Goal: Communication & Community: Answer question/provide support

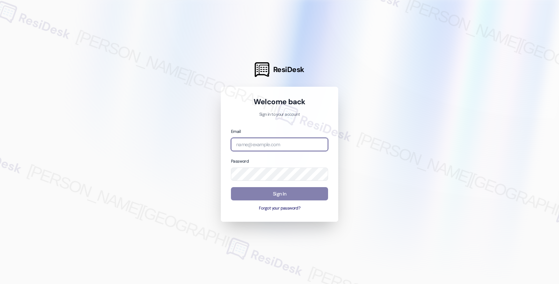
click at [285, 141] on input "email" at bounding box center [279, 145] width 97 height 14
type input "automated-surveys-root_management-fides.ochoa@root_management.com"
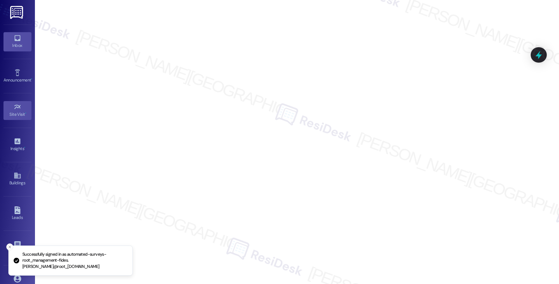
click at [16, 38] on icon at bounding box center [18, 38] width 8 height 8
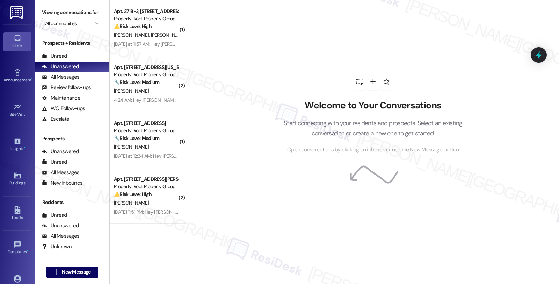
click at [307, 220] on div "Welcome to Your Conversations Start connecting with your residents and prospect…" at bounding box center [373, 113] width 210 height 227
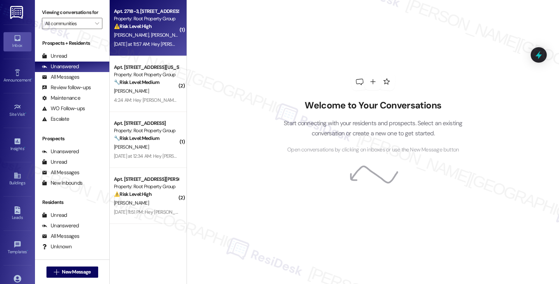
click at [154, 31] on div "J. Karl L. Wyatt D. Douglas B. Vogel" at bounding box center [146, 35] width 66 height 9
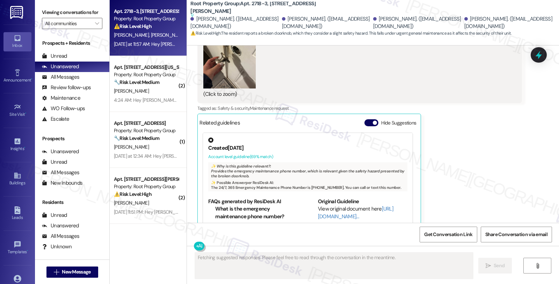
scroll to position [3771, 0]
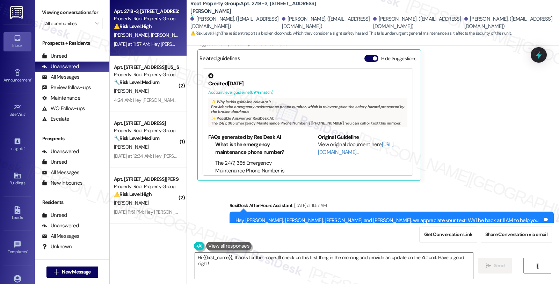
click at [273, 264] on textarea "Hi {{first_name}}, thanks for the image. I'll check on this first thing in the …" at bounding box center [334, 265] width 278 height 26
click at [352, 233] on div "Get Conversation Link Share Conversation via email" at bounding box center [373, 234] width 372 height 23
click at [522, 140] on div "Received via SMS Laine Wyatt Yesterday at 11:57 AM Hello Sarah! We already put …" at bounding box center [359, 21] width 335 height 328
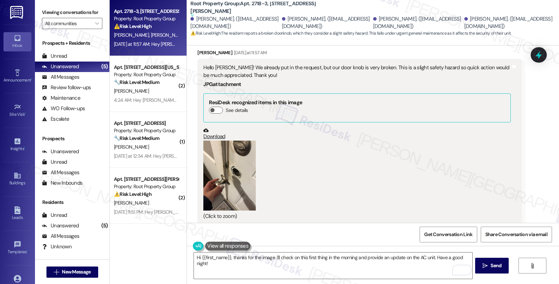
scroll to position [3577, 0]
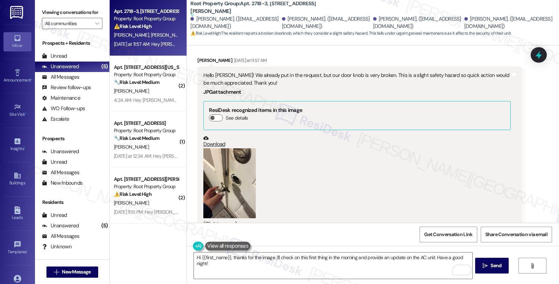
click at [235, 152] on button "Zoom image" at bounding box center [229, 183] width 52 height 70
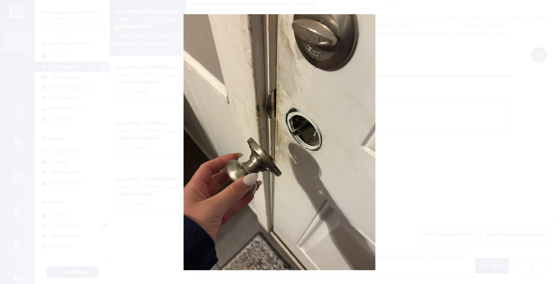
click at [477, 144] on button "Unzoom image" at bounding box center [279, 142] width 559 height 284
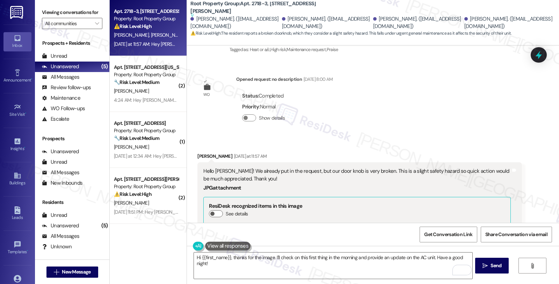
scroll to position [3461, 0]
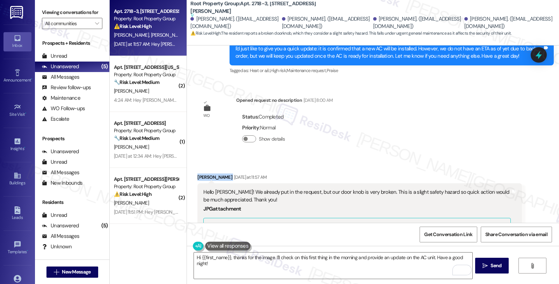
drag, startPoint x: 193, startPoint y: 148, endPoint x: 217, endPoint y: 147, distance: 23.8
click at [217, 173] on div "Laine Wyatt Yesterday at 11:57 AM" at bounding box center [359, 178] width 324 height 10
copy div "Laine Wyatt"
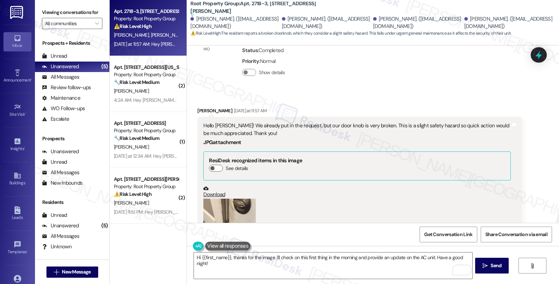
scroll to position [3616, 0]
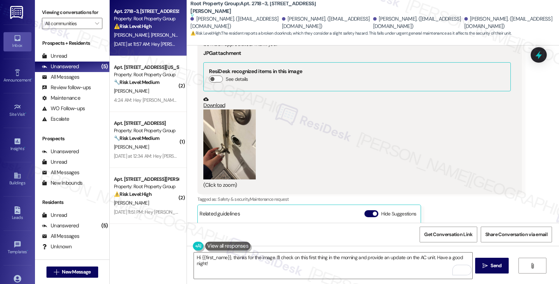
click at [227, 109] on button "Zoom image" at bounding box center [229, 144] width 52 height 70
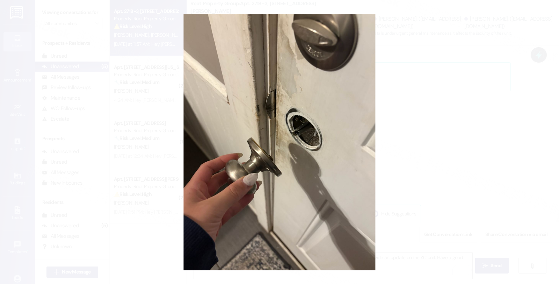
click at [441, 75] on button "Unzoom image" at bounding box center [279, 142] width 559 height 284
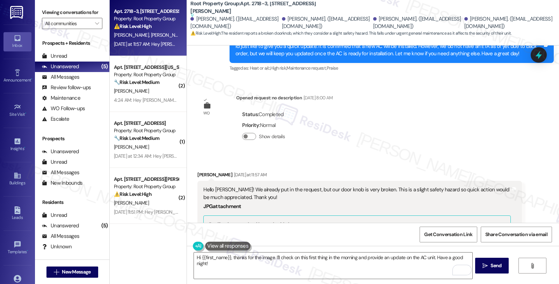
scroll to position [3461, 0]
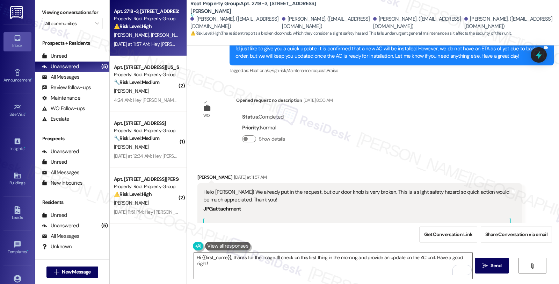
click at [199, 173] on div "Laine Wyatt Yesterday at 11:57 AM" at bounding box center [359, 178] width 324 height 10
copy div "Laine"
click at [194, 257] on textarea "Hi {{first_name}}, thanks for the image. I'll check on this first thing in the …" at bounding box center [333, 265] width 278 height 26
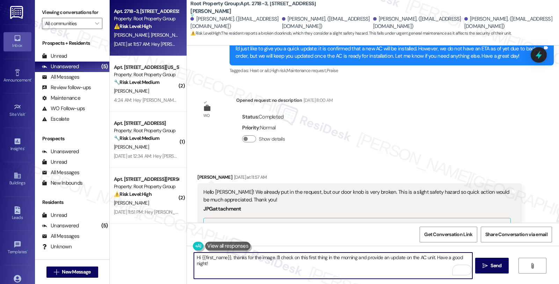
click at [194, 257] on textarea "Hi {{first_name}}, thanks for the image. I'll check on this first thing in the …" at bounding box center [333, 265] width 278 height 26
paste textarea "Laine"
click at [234, 256] on textarea "Good morning. Laine {{first_name}}, thanks for the image. I'll check on this fi…" at bounding box center [333, 265] width 278 height 26
click at [284, 257] on textarea "Good morning. Laine, thanks for reaching out. {{first_name}}, thanks for the im…" at bounding box center [333, 265] width 278 height 26
click at [290, 260] on textarea "Good morning. Laine, thanks for reaching out. {{first_name}}, thanks for the im…" at bounding box center [333, 265] width 278 height 26
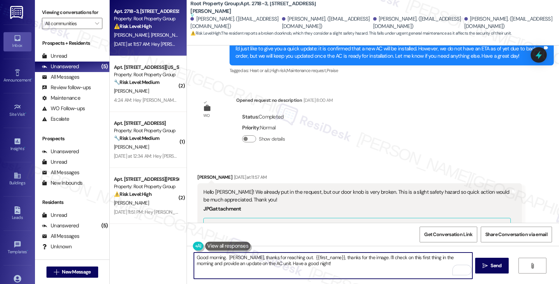
click at [291, 265] on textarea "Good morning. Laine, thanks for reaching out. {{first_name}}, thanks for the im…" at bounding box center [333, 265] width 278 height 26
drag, startPoint x: 257, startPoint y: 258, endPoint x: 343, endPoint y: 258, distance: 85.9
click at [343, 258] on textarea "Good morning. Laine, thanks for reaching out." at bounding box center [333, 265] width 278 height 26
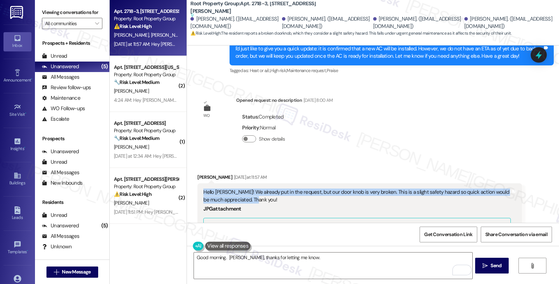
drag, startPoint x: 259, startPoint y: 169, endPoint x: 194, endPoint y: 161, distance: 65.1
click at [197, 183] on div "Hello Sarah! We already put in the request, but our door knob is very broken. T…" at bounding box center [359, 266] width 324 height 166
copy div "Hello Sarah! We already put in the request, but our door knob is very broken. T…"
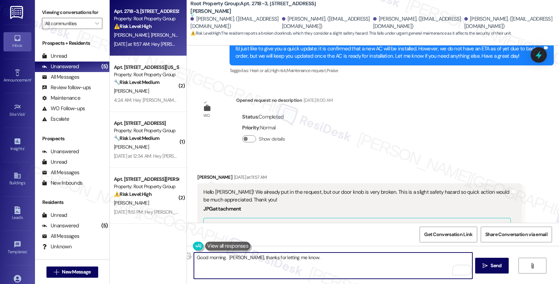
drag, startPoint x: 259, startPoint y: 257, endPoint x: 355, endPoint y: 257, distance: 95.7
click at [355, 257] on textarea "Good morning. Laine, thanks for letting me know." at bounding box center [333, 265] width 278 height 26
paste textarea "thanks for letting us know right away. I understand how important this is for y…"
click at [426, 258] on textarea "Good morning. Laine, thanks for letting us know right away. I understand how im…" at bounding box center [333, 265] width 278 height 26
paste textarea "#37593-1"
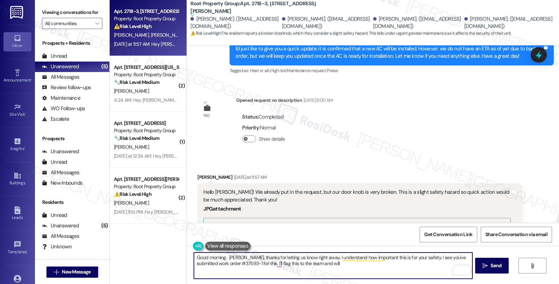
click at [338, 263] on textarea "Good morning. Laine, thanks for letting us know right away. I understand how im…" at bounding box center [333, 265] width 278 height 26
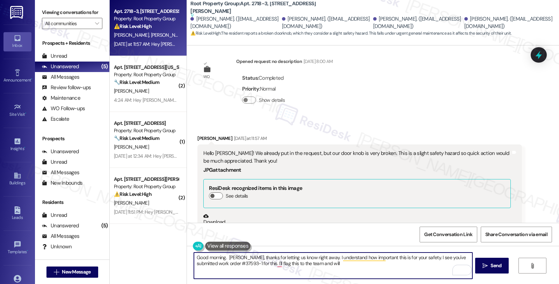
scroll to position [3771, 0]
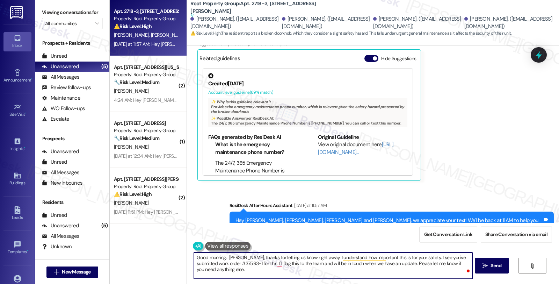
click at [307, 271] on textarea "Good morning. Laine, thanks for letting us know right away. I understand how im…" at bounding box center [333, 265] width 278 height 26
type textarea "Good morning. Laine, thanks for letting us know right away. I understand how im…"
click at [490, 266] on span "Send" at bounding box center [495, 265] width 11 height 7
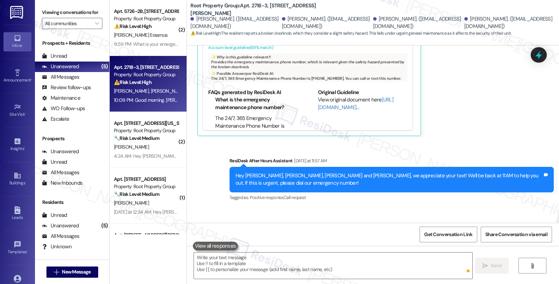
scroll to position [3827, 0]
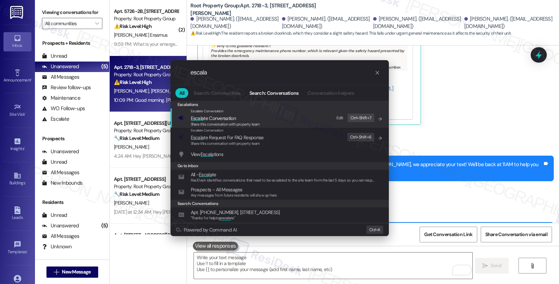
type input "escala"
click at [209, 122] on span "Share this conversation with property team" at bounding box center [225, 124] width 69 height 5
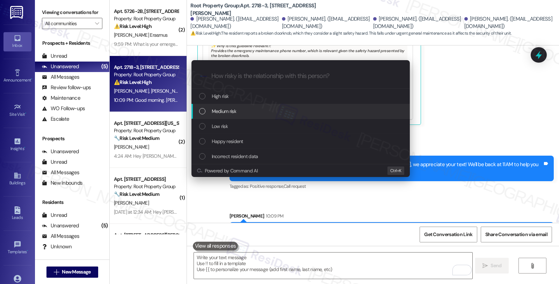
click at [225, 110] on span "Medium risk" at bounding box center [224, 111] width 24 height 8
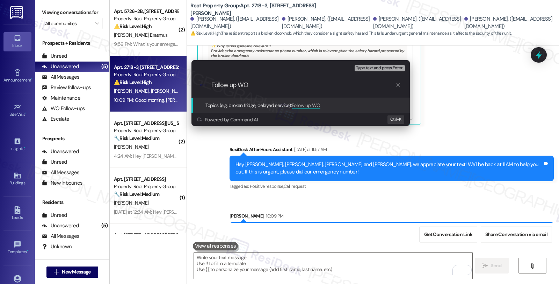
paste input "#37593-1"
type input "Follow up WO #37593-1 (door knob)"
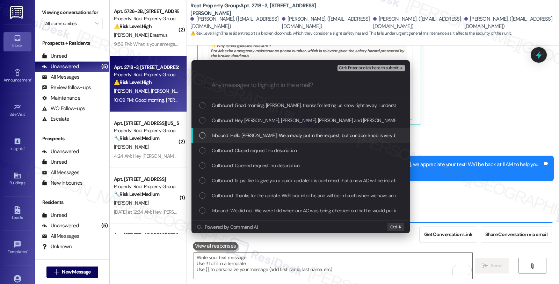
click at [237, 134] on span "Inbound: Hello Sarah! We already put in the request, but our door knob is very …" at bounding box center [397, 135] width 370 height 8
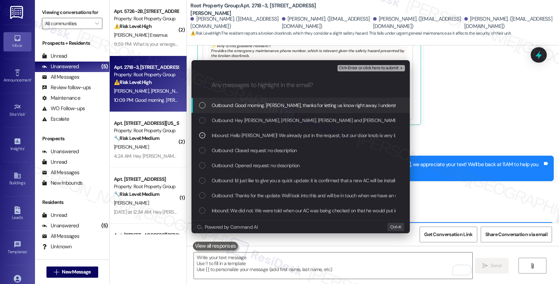
click at [369, 66] on span "Ctrl+Enter or click here to submit" at bounding box center [369, 68] width 60 height 5
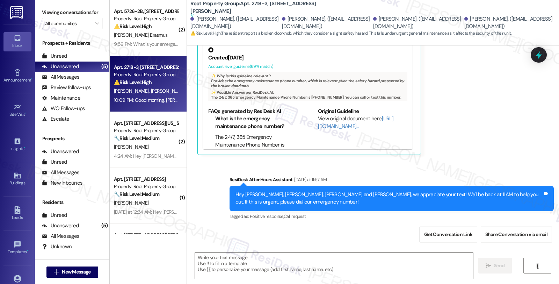
type textarea "Fetching suggested responses. Please feel free to read through the conversation…"
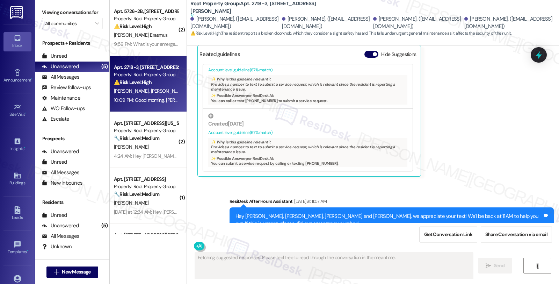
scroll to position [3838, 0]
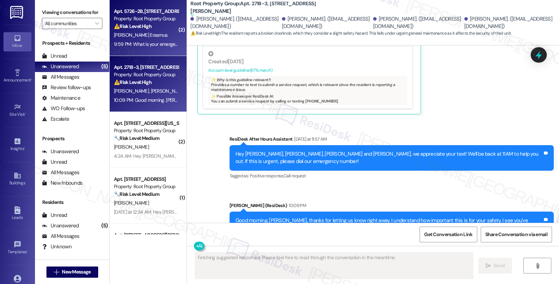
click at [135, 23] on strong "⚠️ Risk Level: High" at bounding box center [133, 26] width 38 height 6
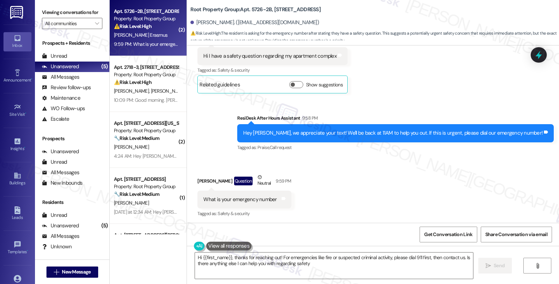
type textarea "Hi {{first_name}}, thanks for reaching out! For emergencies like fire or suspec…"
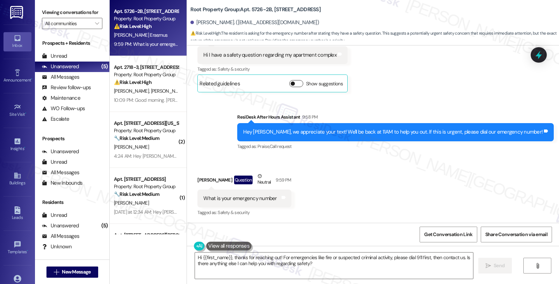
click at [291, 82] on button "Show suggestions" at bounding box center [296, 83] width 14 height 7
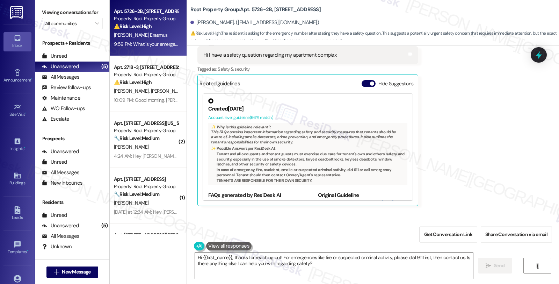
click at [467, 117] on div "Received via SMS Jean Erasmus 9:58 PM Hi I have a safety question regarding my …" at bounding box center [373, 116] width 372 height 190
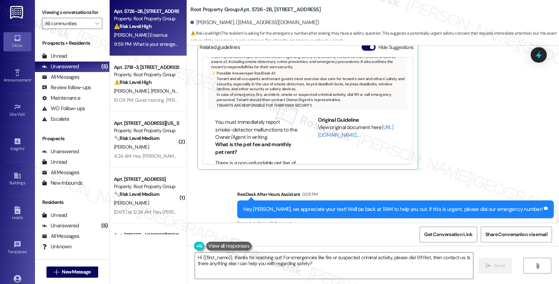
scroll to position [39, 0]
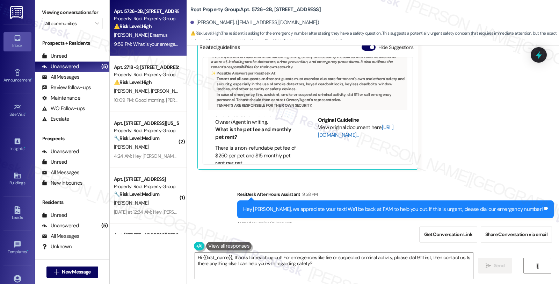
click at [325, 135] on link "http://res.cl…" at bounding box center [355, 131] width 75 height 14
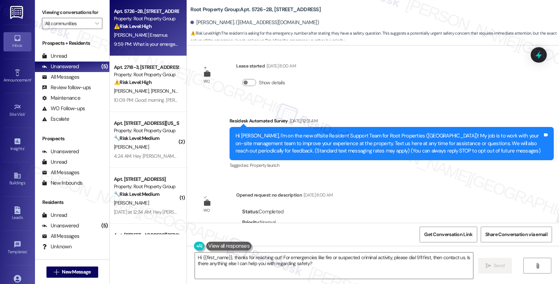
scroll to position [0, 0]
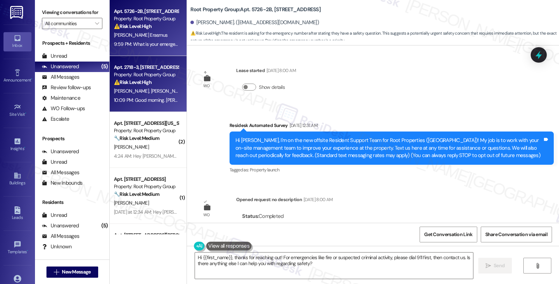
click at [144, 87] on div "J. Karl L. Wyatt D. Douglas B. Vogel" at bounding box center [146, 91] width 66 height 9
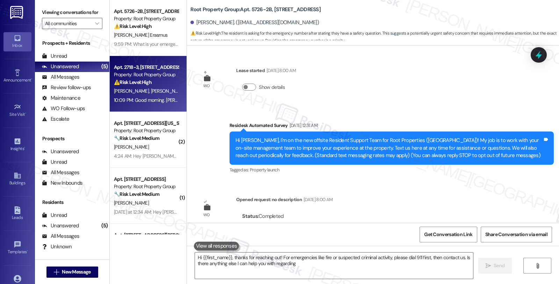
type textarea "Hi {{first_name}}, thanks for reaching out! For emergencies like fire or suspec…"
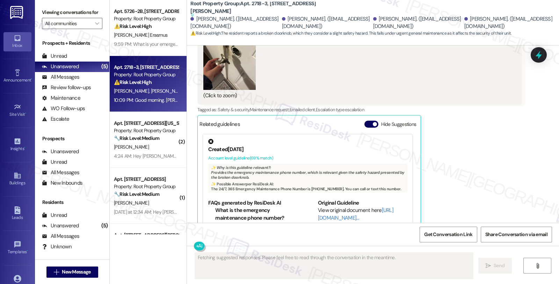
scroll to position [3705, 0]
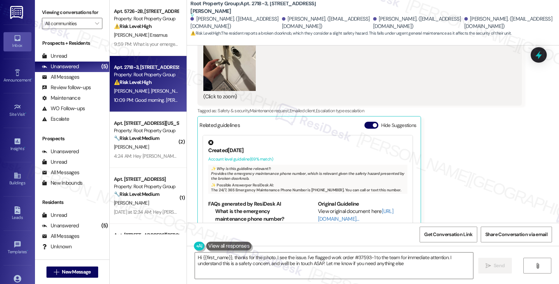
type textarea "Hi {{first_name}}, thanks for the photo. I see the issue. I've flagged work ord…"
click at [321, 208] on link "[URL][DOMAIN_NAME]…" at bounding box center [355, 215] width 75 height 14
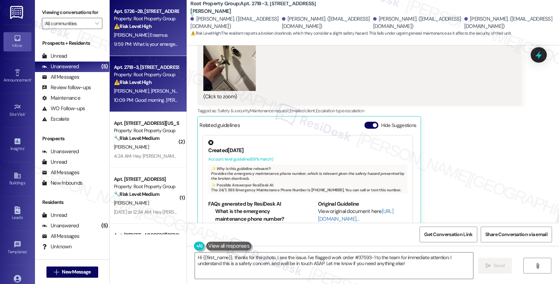
click at [165, 30] on div "⚠️ Risk Level: High The resident is asking for the emergency number after stati…" at bounding box center [146, 26] width 65 height 7
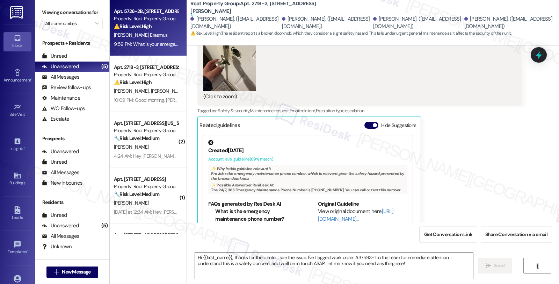
type textarea "Fetching suggested responses. Please feel free to read through the conversation…"
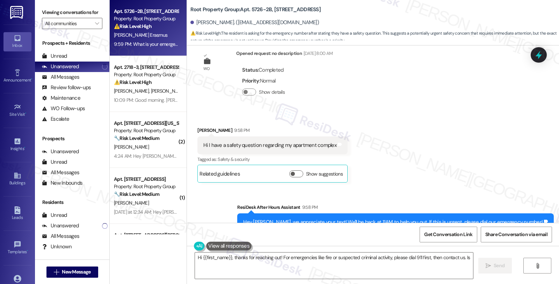
scroll to position [236, 0]
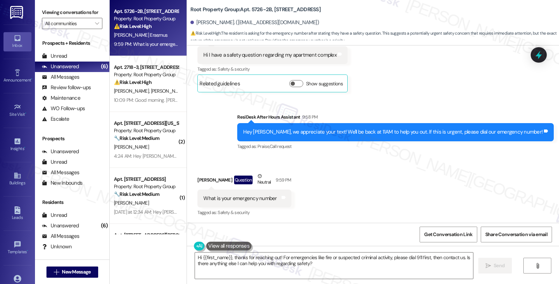
click at [198, 177] on div "Jean Erasmus Question Neutral 9:59 PM" at bounding box center [244, 180] width 94 height 17
click at [392, 268] on textarea "Hi {{first_name}}, thanks for reaching out! For emergencies like fire or suspec…" at bounding box center [334, 265] width 278 height 26
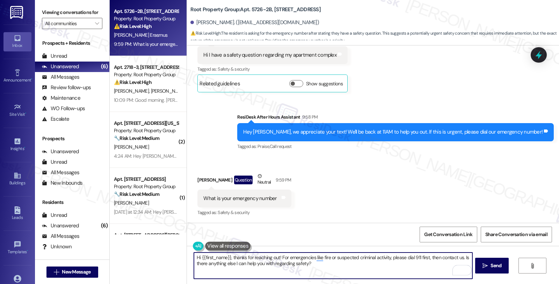
click at [275, 256] on textarea "Hi {{first_name}}, thanks for reaching out! For emergencies like fire or suspec…" at bounding box center [333, 265] width 278 height 26
drag, startPoint x: 460, startPoint y: 256, endPoint x: 470, endPoint y: 264, distance: 12.7
click at [470, 264] on textarea "Hi {{first_name}}, thanks for reaching out! For emergencies like fire or suspec…" at bounding box center [333, 265] width 278 height 26
drag, startPoint x: 460, startPoint y: 256, endPoint x: 468, endPoint y: 260, distance: 8.9
click at [468, 260] on textarea "Hi {{first_name}}, thanks for reaching out! For emergencies like fire or suspec…" at bounding box center [333, 265] width 278 height 26
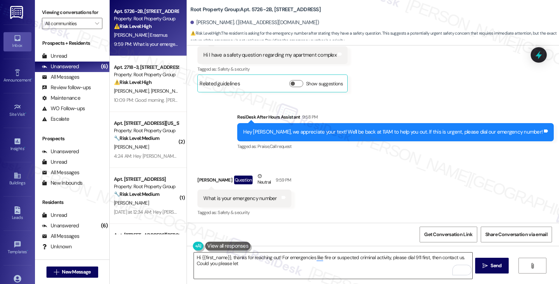
click at [365, 277] on textarea "Hi {{first_name}}, thanks for reaching out! For emergencies like fire or suspec…" at bounding box center [333, 265] width 278 height 26
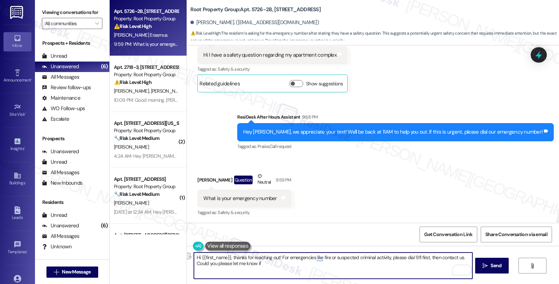
drag, startPoint x: 261, startPoint y: 264, endPoint x: 163, endPoint y: 263, distance: 97.5
click at [163, 263] on div "Apt. 5726-2B, 5724-26 N Mozart Street Property: Root Property Group ⚠️ Risk Lev…" at bounding box center [334, 142] width 449 height 284
drag, startPoint x: 283, startPoint y: 258, endPoint x: 320, endPoint y: 275, distance: 40.9
click at [320, 275] on textarea "Hi {{first_name}}, thanks for reaching out! For emergencies like fire or suspec…" at bounding box center [333, 265] width 278 height 26
click at [454, 269] on div "Rewrite with Grammarly" at bounding box center [458, 270] width 8 height 8
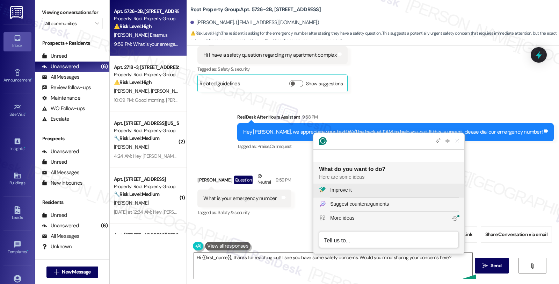
scroll to position [0, 0]
click at [365, 191] on div "Improve it" at bounding box center [394, 189] width 129 height 7
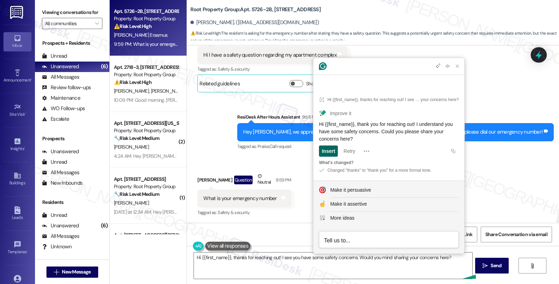
click at [330, 152] on div "Insert" at bounding box center [328, 150] width 13 height 11
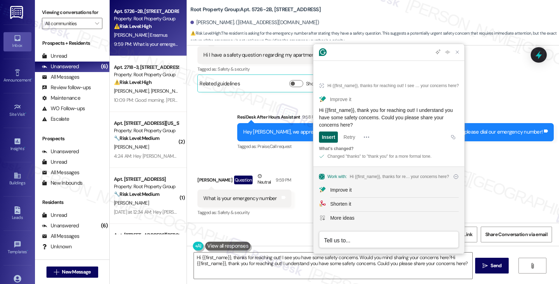
click at [329, 132] on div "Insert" at bounding box center [328, 136] width 13 height 11
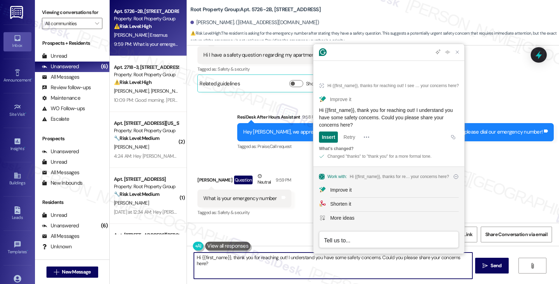
click at [351, 263] on textarea "Hi {{first_name}}, thank you for reaching out! I understand you have some safet…" at bounding box center [333, 265] width 278 height 26
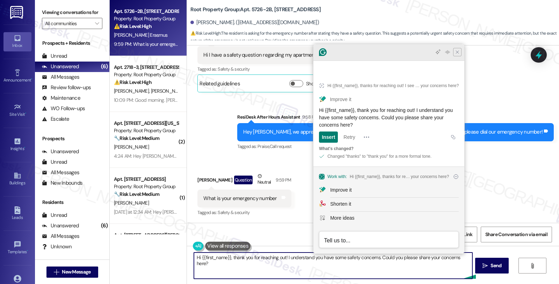
type textarea "Hi {{first_name}}, thank you for reaching out! I understand you have some safet…"
click at [458, 55] on icon "Close Grammarly Assistant" at bounding box center [458, 52] width 6 height 6
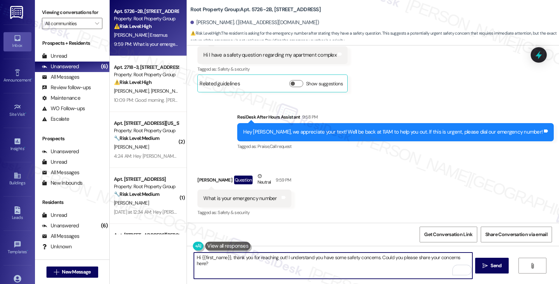
click at [467, 256] on textarea "Hi {{first_name}}, thank you for reaching out! I understand you have some safet…" at bounding box center [333, 265] width 278 height 26
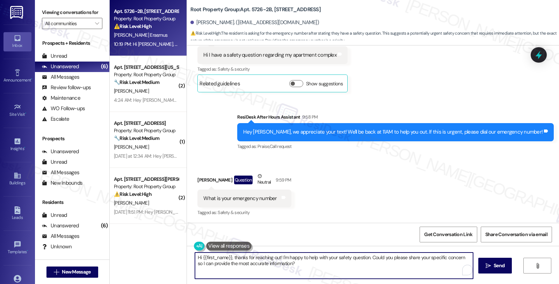
drag, startPoint x: 176, startPoint y: 250, endPoint x: 162, endPoint y: 248, distance: 14.4
click at [162, 248] on div "Apt. 5726-2B, 5724-26 N Mozart Street Property: Root Property Group ⚠️ Risk Lev…" at bounding box center [334, 142] width 449 height 284
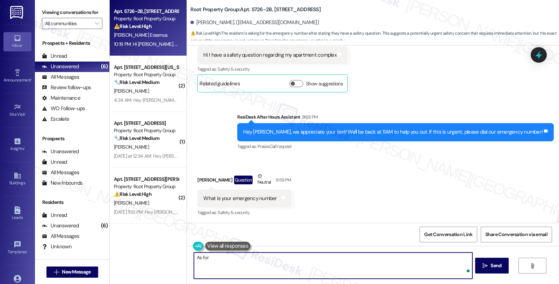
paste textarea "For emergency service requests, call the 24/7, 365 maintenance line at 773-825-…"
click at [204, 257] on textarea "As for For emergency service requests, call the 24/7, 365 maintenance line at 7…" at bounding box center [333, 265] width 278 height 26
click at [208, 257] on textarea "As for For emergency service requests, call the 24/7, 365 maintenance line at 7…" at bounding box center [333, 265] width 278 height 26
click at [274, 259] on textarea "As for for emergency service requests, call the 24/7, 365 maintenance line at 7…" at bounding box center [333, 265] width 278 height 26
click at [401, 258] on textarea "As for for emergency service requests, you may call the 24/7, 365 maintenance l…" at bounding box center [333, 265] width 278 height 26
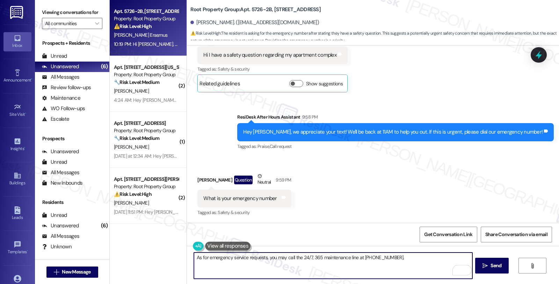
click at [398, 253] on textarea "As for emergency service requests, you may call the 24/7, 365 maintenance line …" at bounding box center [333, 265] width 278 height 26
type textarea "As for emergency service requests, you may call the 24/7, 365 maintenance line …"
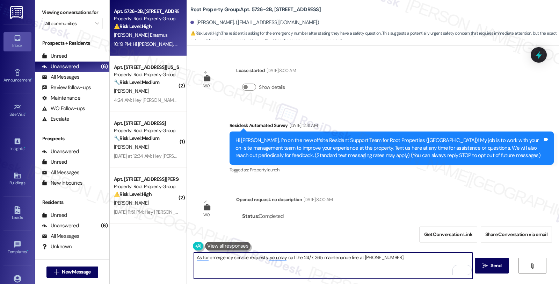
scroll to position [236, 0]
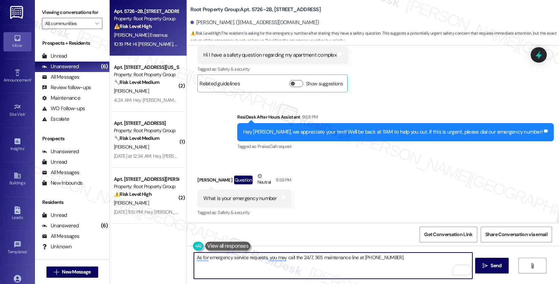
click at [417, 256] on textarea "As for emergency service requests, you may call the 24/7, 365 maintenance line …" at bounding box center [333, 265] width 278 height 26
paste textarea "You can contact Resident Support by calling [PHONE_NUMBER] or emailing [EMAIL_A…"
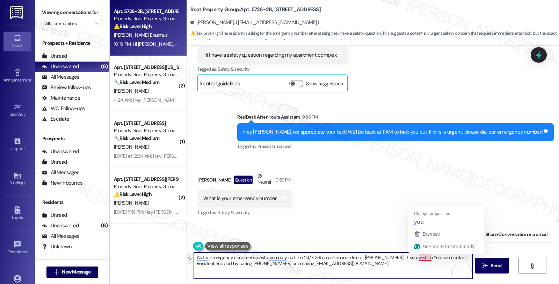
drag, startPoint x: 420, startPoint y: 258, endPoint x: 452, endPoint y: 261, distance: 31.9
click at [452, 261] on textarea "As for emergency service requests, you may call the 24/7, 365 maintenance line …" at bounding box center [333, 265] width 278 height 26
click at [428, 259] on textarea "As for emergency service requests, you may call the 24/7, 365 maintenance line …" at bounding box center [333, 265] width 278 height 26
drag, startPoint x: 422, startPoint y: 256, endPoint x: 462, endPoint y: 257, distance: 39.8
click at [462, 257] on textarea "As for emergency service requests, you may call the 24/7, 365 maintenance line …" at bounding box center [333, 265] width 278 height 26
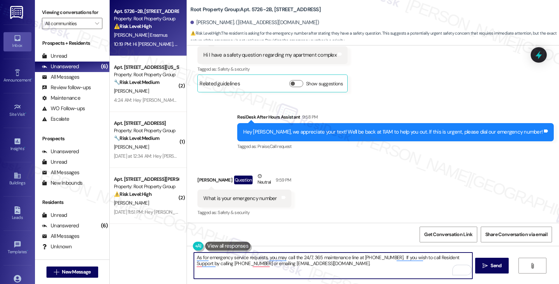
click at [462, 256] on textarea "As for emergency service requests, you may call the 24/7, 365 maintenance line …" at bounding box center [333, 265] width 278 height 26
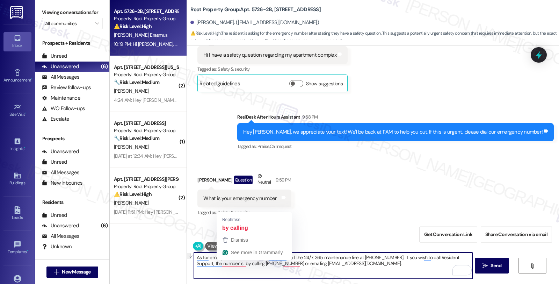
drag, startPoint x: 223, startPoint y: 264, endPoint x: 243, endPoint y: 268, distance: 20.3
click at [243, 268] on textarea "As for emergency service requests, you may call the 24/7, 365 maintenance line …" at bounding box center [333, 265] width 278 height 26
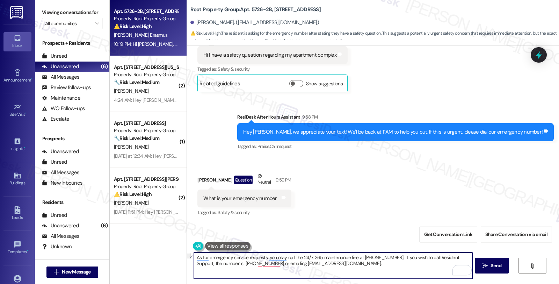
drag, startPoint x: 252, startPoint y: 263, endPoint x: 342, endPoint y: 264, distance: 90.5
click at [342, 264] on textarea "As for emergency service requests, you may call the 24/7, 365 maintenance line …" at bounding box center [333, 265] width 278 height 26
click at [345, 273] on textarea "As for emergency service requests, you may call the 24/7, 365 maintenance line …" at bounding box center [333, 265] width 278 height 26
type textarea "As for emergency service requests, you may call the 24/7, 365 maintenance line …"
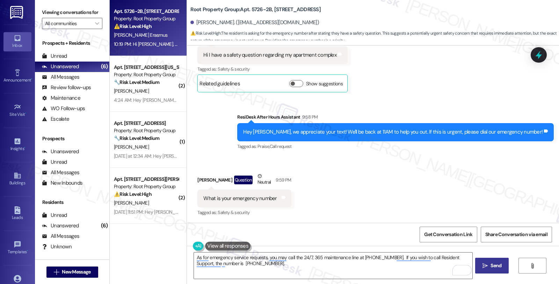
click at [492, 263] on span "Send" at bounding box center [495, 265] width 11 height 7
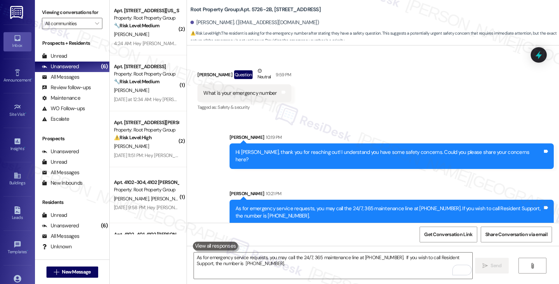
scroll to position [101, 0]
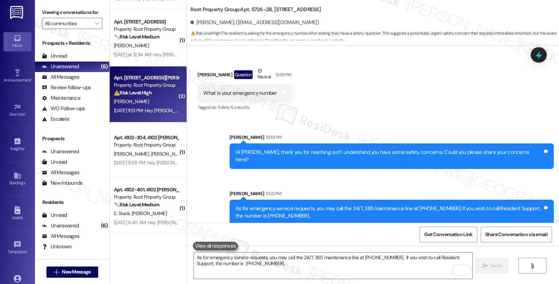
click at [167, 89] on div "⚠️ Risk Level: High The resident reports not receiving a key and the ButterflyM…" at bounding box center [146, 92] width 65 height 7
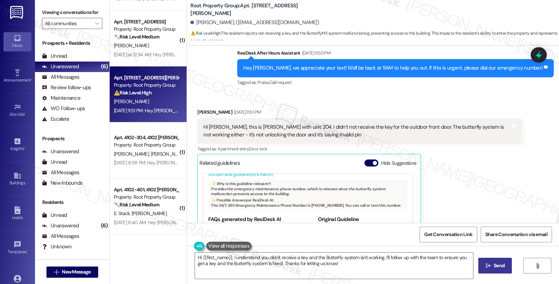
scroll to position [156, 0]
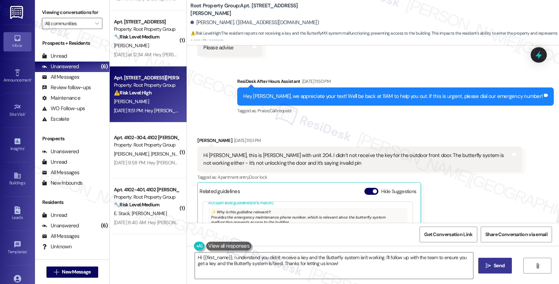
click at [465, 205] on div "[PERSON_NAME] [DATE] 11:51 PM Hi [PERSON_NAME], this is [PERSON_NAME] with unit…" at bounding box center [359, 225] width 324 height 177
click at [199, 140] on div "[PERSON_NAME] [DATE] 11:51 PM" at bounding box center [359, 142] width 324 height 10
copy div "[PERSON_NAME]"
click at [195, 257] on textarea "Hi {{first_name}}, I understand you didn't receive a key and the Butterfly syst…" at bounding box center [334, 265] width 278 height 26
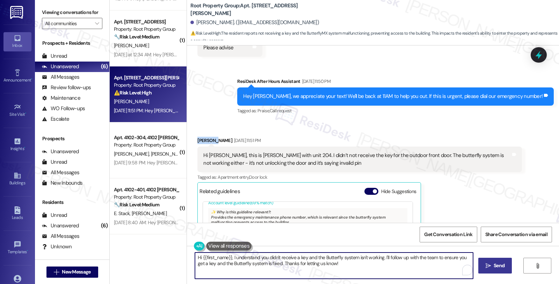
click at [195, 257] on textarea "Hi {{first_name}}, I understand you didn't receive a key and the Butterfly syst…" at bounding box center [334, 265] width 278 height 26
drag, startPoint x: 406, startPoint y: 257, endPoint x: 421, endPoint y: 268, distance: 18.2
click at [421, 268] on textarea "Good morning, {{first_name}}, I understand you didn't receive a key and the But…" at bounding box center [333, 265] width 278 height 26
click at [322, 266] on textarea "Good morning, {{first_name}}, I understand you didn't receive a key, and the Bu…" at bounding box center [333, 265] width 278 height 26
type textarea "Good morning, {{first_name}}, I understand you didn't receive a key, and the Bu…"
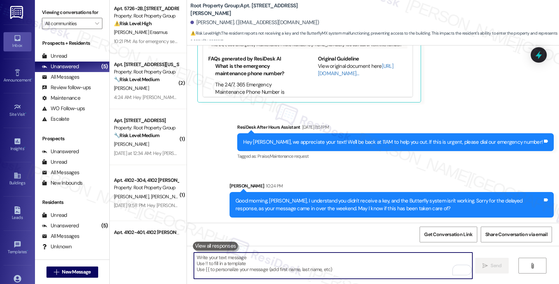
scroll to position [101, 0]
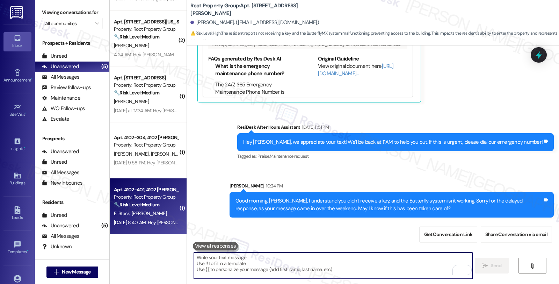
click at [131, 219] on div "Sep 13, 2025 at 8:40 AM: Hey William and Elizabeth, we appreciate your text! We…" at bounding box center [291, 222] width 355 height 6
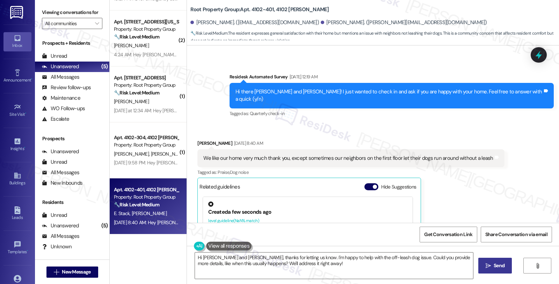
scroll to position [638, 0]
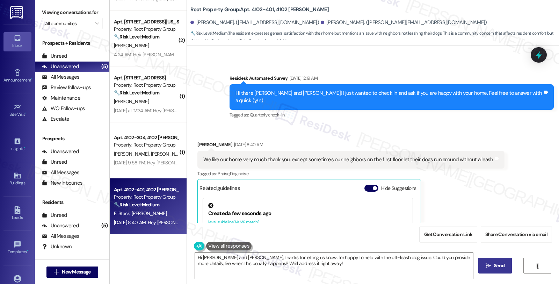
click at [198, 141] on div "William Maidment Sep 13, 2025 at 8:40 AM" at bounding box center [350, 146] width 307 height 10
copy div "William"
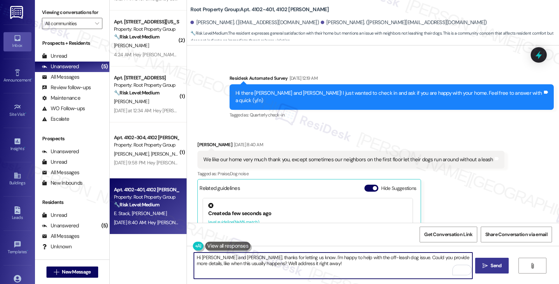
drag, startPoint x: 214, startPoint y: 257, endPoint x: 243, endPoint y: 255, distance: 29.4
click at [243, 255] on textarea "Hi William and Elizabeth, thanks for letting us know. I'm happy to help with th…" at bounding box center [333, 265] width 278 height 26
click at [213, 257] on textarea "Hi William, thanks for letting us know. I'm happy to help with the off-leash do…" at bounding box center [333, 265] width 278 height 26
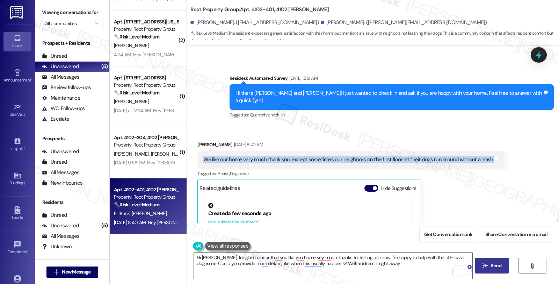
drag, startPoint x: 198, startPoint y: 143, endPoint x: 523, endPoint y: 144, distance: 324.9
click at [523, 144] on div "Received via SMS William Maidment Sep 13, 2025 at 8:40 AM We like our home very…" at bounding box center [373, 220] width 372 height 190
copy div "We like our home very much thank you, except sometimes our neighbors on the fir…"
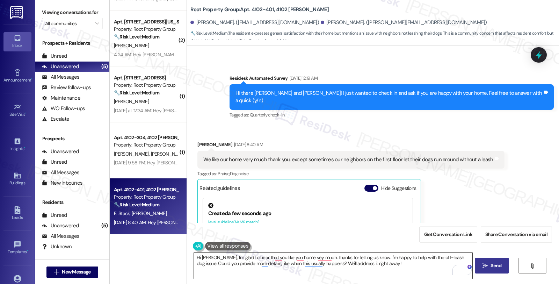
click at [272, 270] on textarea "Hi William, I'm glad to hear that you like you home vey much. thanks for lettin…" at bounding box center [333, 265] width 278 height 26
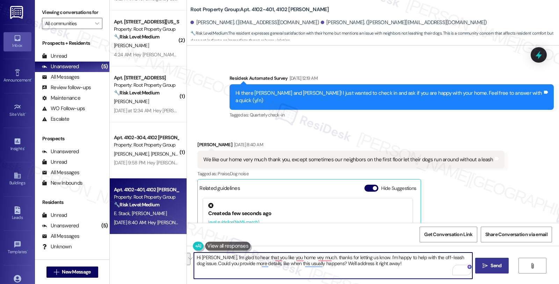
drag, startPoint x: 388, startPoint y: 263, endPoint x: 131, endPoint y: 256, distance: 256.9
click at [131, 256] on div "Apt. 3045-204, 3045 W. Irving Park Road Property: Root Property Group ⚠️ Risk L…" at bounding box center [334, 142] width 449 height 284
paste textarea "there, thank you for sharing that with us—we’re so glad to hear you enjoy your …"
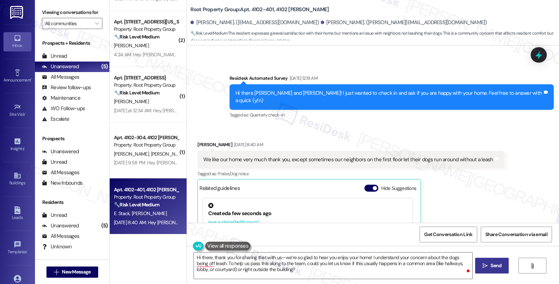
click at [197, 141] on div "William Maidment Sep 13, 2025 at 8:40 AM" at bounding box center [350, 146] width 307 height 10
copy div "William"
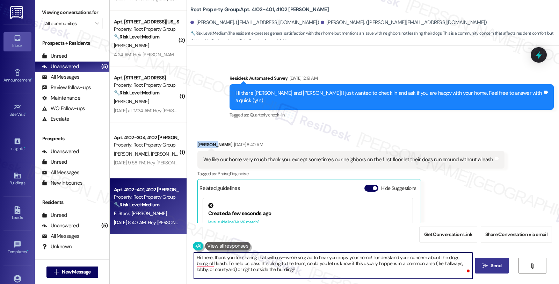
click at [200, 259] on textarea "Hi there, thank you for sharing that with us—we’re so glad to hear you enjoy yo…" at bounding box center [333, 265] width 278 height 26
paste textarea "William"
click at [280, 257] on textarea "Hi William, thank you for sharing that with us—we’re so glad to hear you enjoy …" at bounding box center [333, 265] width 278 height 26
click at [226, 264] on textarea "Hi William, thank you for sharing that with us. We’re so glad to hear you enjoy…" at bounding box center [333, 265] width 278 height 26
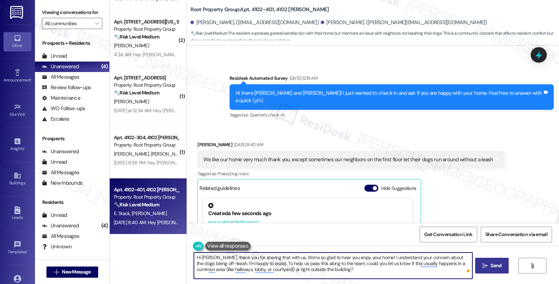
click at [225, 262] on textarea "Hi William, thank you for sharing that with us. We’re so glad to hear you enjoy…" at bounding box center [333, 265] width 278 height 26
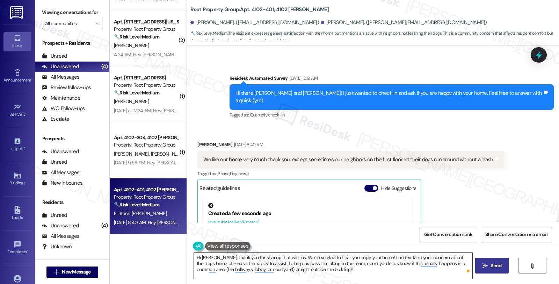
click at [240, 260] on textarea "Hi William, thank you for sharing that with us. We’re so glad to hear you enjoy…" at bounding box center [333, 265] width 278 height 26
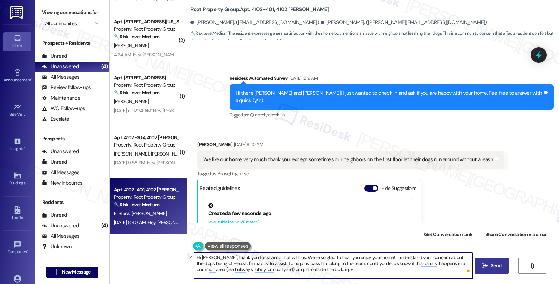
drag, startPoint x: 224, startPoint y: 263, endPoint x: 344, endPoint y: 262, distance: 120.5
click at [344, 262] on textarea "Hi William, thank you for sharing that with us. We’re so glad to hear you enjoy…" at bounding box center [333, 265] width 278 height 26
type textarea "Hi William, thank you for sharing that with us. We’re so glad to hear you enjoy…"
click at [506, 266] on button " Send" at bounding box center [492, 265] width 34 height 16
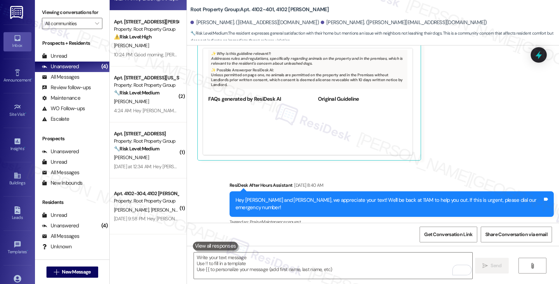
scroll to position [831, 0]
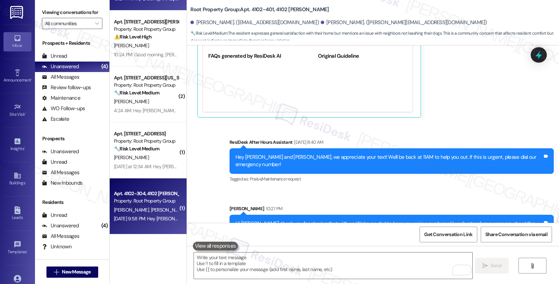
click at [145, 218] on div "Sep 13, 2025 at 9:58 PM: Hey Thomas and Sean, we appreciate your text! We'll be…" at bounding box center [291, 218] width 355 height 6
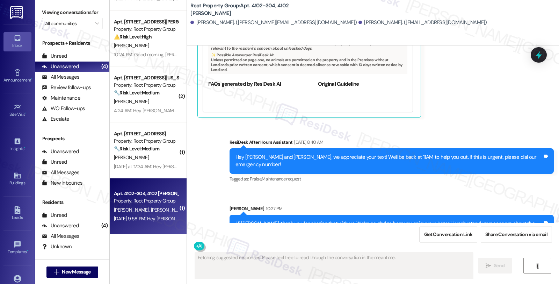
scroll to position [7, 0]
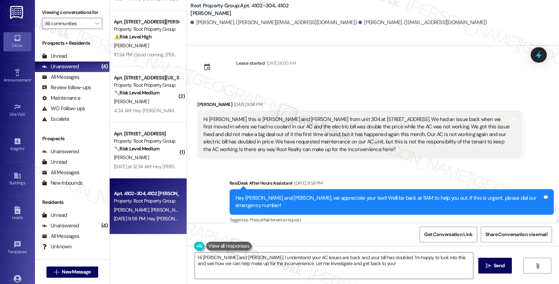
drag, startPoint x: 191, startPoint y: 103, endPoint x: 225, endPoint y: 107, distance: 34.9
click at [225, 107] on div "Received via SMS Thomas Omalley Sep 13, 2025 at 9:58 PM Hi Sarah this is Tommy …" at bounding box center [359, 129] width 335 height 68
copy div "[PERSON_NAME]"
click at [235, 257] on textarea "Hi Tommy and Sean, I understand your AC issues are back and your bill has doubl…" at bounding box center [334, 265] width 278 height 26
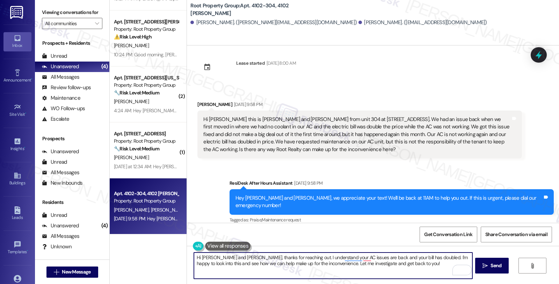
type textarea "Hi Tommy and Sean, thanks for reaching out. I understand your AC issues are bac…"
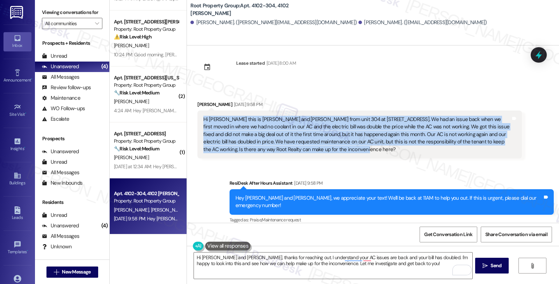
drag, startPoint x: 303, startPoint y: 150, endPoint x: 196, endPoint y: 123, distance: 109.6
click at [197, 123] on div "Hi Sarah this is Tommy O'Malley and Sean Torres from unit 304 at 4102 N Sherida…" at bounding box center [359, 134] width 324 height 48
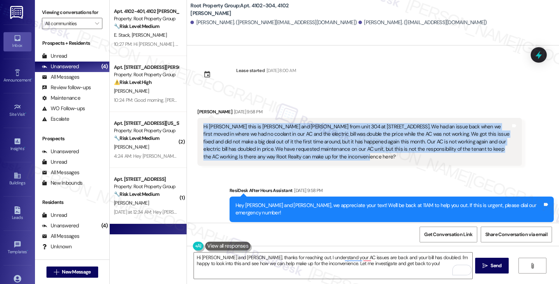
scroll to position [7, 0]
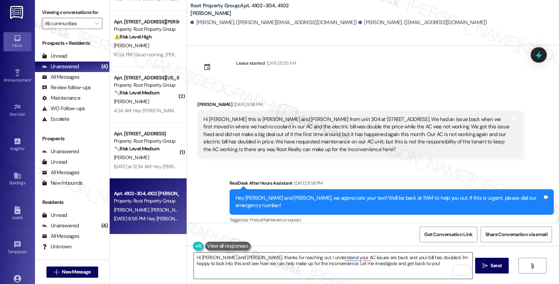
click at [296, 267] on textarea "Hi [PERSON_NAME] and [PERSON_NAME], thanks for reaching out. I understand your …" at bounding box center [333, 265] width 278 height 26
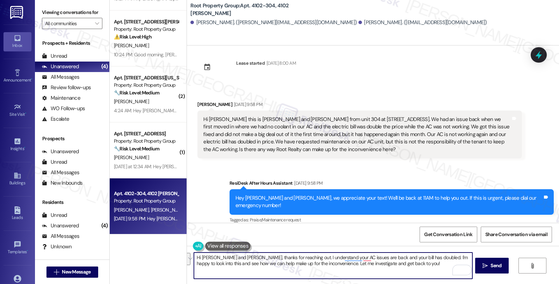
paste textarea "you for reaching out and explaining the situation so clearly. I’m really sorry …"
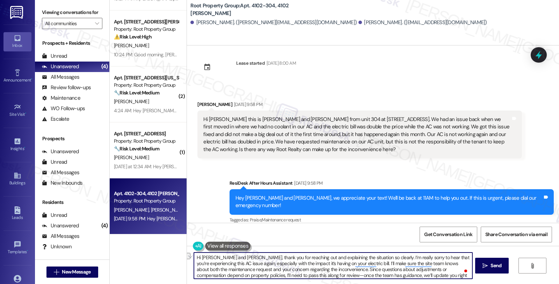
drag, startPoint x: 229, startPoint y: 263, endPoint x: 344, endPoint y: 265, distance: 115.3
click at [344, 265] on textarea "Hi Tommy and Sean, thank you for reaching out and explaining the situation so c…" at bounding box center [333, 265] width 278 height 26
drag, startPoint x: 221, startPoint y: 270, endPoint x: 359, endPoint y: 284, distance: 138.0
click at [359, 283] on html "Inbox Go to Inbox Announcement • Send A Text Announcement Site Visit • Go to Si…" at bounding box center [279, 142] width 559 height 284
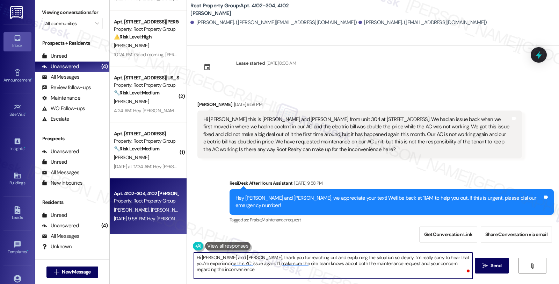
scroll to position [0, 0]
drag, startPoint x: 224, startPoint y: 263, endPoint x: 445, endPoint y: 263, distance: 221.1
click at [445, 263] on textarea "Hi Tommy and Sean, thank you for reaching out and explaining the situation so c…" at bounding box center [333, 265] width 278 height 26
click at [337, 267] on textarea "Hi Tommy and Sean, thank you for reaching out and explaining the situation so c…" at bounding box center [333, 265] width 278 height 26
click at [223, 263] on textarea "Hi Tommy and Sean, thank you for reaching out and explaining the situation so c…" at bounding box center [333, 265] width 278 height 26
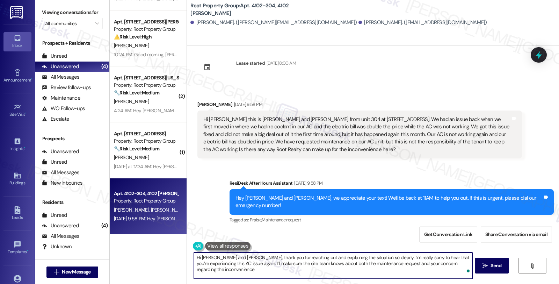
click at [226, 260] on textarea "Hi Tommy and Sean, thank you for reaching out and explaining the situation so c…" at bounding box center [333, 265] width 278 height 26
click at [223, 262] on textarea "Hi Tommy and Sean, thank you for reaching out and explaining the situation so c…" at bounding box center [333, 265] width 278 height 26
paste textarea "#37617-1"
click at [252, 270] on textarea "Hi Tommy and Sean, thank you for reaching out and explaining the situation so c…" at bounding box center [333, 265] width 278 height 26
click at [456, 264] on textarea "Hi Tommy and Sean, thank you for reaching out and explaining the situation so c…" at bounding box center [333, 265] width 278 height 26
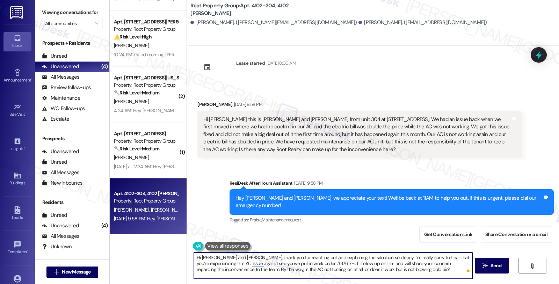
click at [301, 269] on textarea "Hi Tommy and Sean, thank you for reaching out and explaining the situation so c…" at bounding box center [333, 265] width 278 height 26
click at [305, 268] on textarea "Hi Tommy and Sean, thank you for reaching out and explaining the situation so c…" at bounding box center [333, 265] width 278 height 26
type textarea "Hi Tommy and Sean, thank you for reaching out and explaining the situation so c…"
click at [486, 269] on button " Send" at bounding box center [492, 265] width 34 height 16
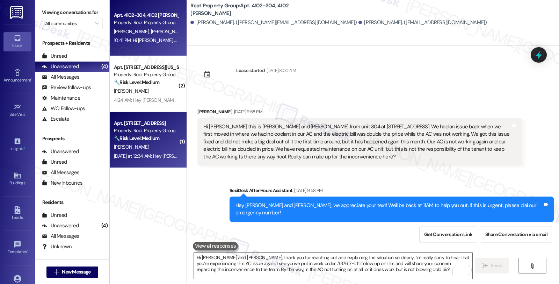
click at [175, 146] on div "Apt. 451 W. Huron St. #507, 451 W. Huron St, Unit 507 Property: Root Property G…" at bounding box center [148, 140] width 77 height 56
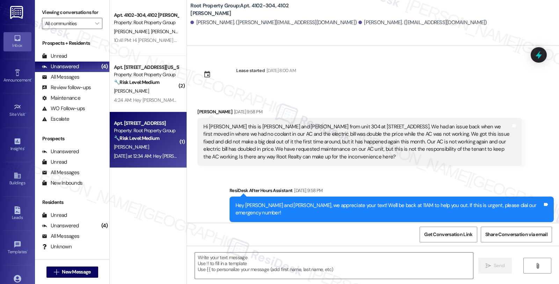
type textarea "Fetching suggested responses. Please feel free to read through the conversation…"
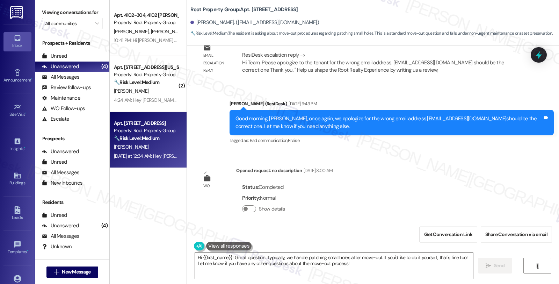
scroll to position [1352, 0]
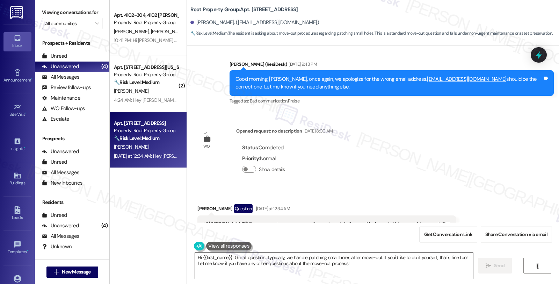
click at [227, 257] on textarea "Hi {{first_name}}! Great question. Typically, we handle patching small holes af…" at bounding box center [334, 265] width 278 height 26
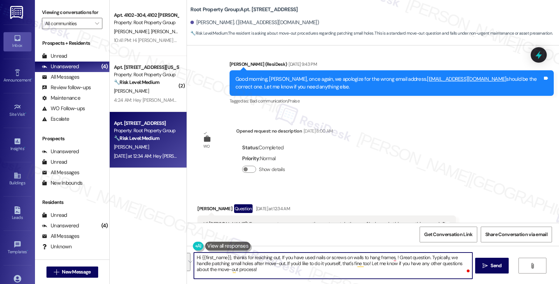
paste textarea "Yes, they may use nails or screws to hang their frames. However, please inform …"
drag, startPoint x: 390, startPoint y: 256, endPoint x: 320, endPoint y: 265, distance: 70.8
click at [320, 265] on textarea "Hi {{first_name}}, thanks for reaching out. If you have used nails or screws on…" at bounding box center [333, 265] width 278 height 26
click at [277, 266] on textarea "Hi {{first_name}}, thanks for reaching out. If you have used nails or screws on…" at bounding box center [333, 265] width 278 height 26
click at [388, 257] on textarea "Hi {{first_name}}, thanks for reaching out. If you have used nails or screws on…" at bounding box center [333, 265] width 278 height 26
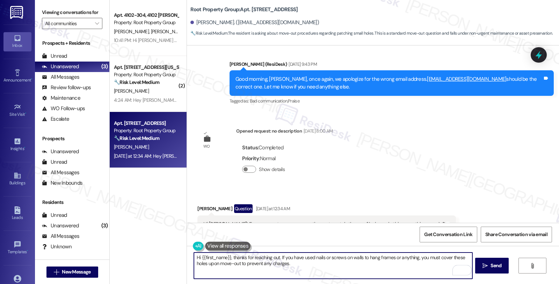
click at [396, 263] on textarea "Hi {{first_name}}, thanks for reaching out. If you have used nails or screws on…" at bounding box center [333, 265] width 278 height 26
click at [307, 264] on textarea "Hi {{first_name}}, thanks for reaching out. If you have used nails or screws on…" at bounding box center [333, 265] width 278 height 26
type textarea "Hi {{first_name}}, thanks for reaching out. If you have used nails or screws on…"
click at [479, 264] on button " Send" at bounding box center [492, 265] width 34 height 16
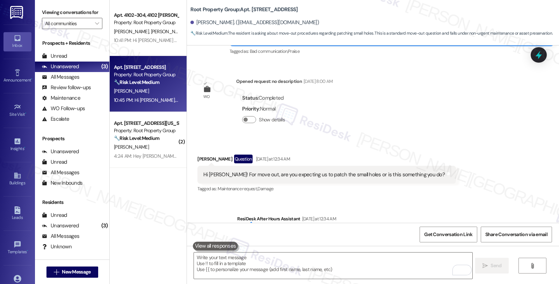
scroll to position [1486, 0]
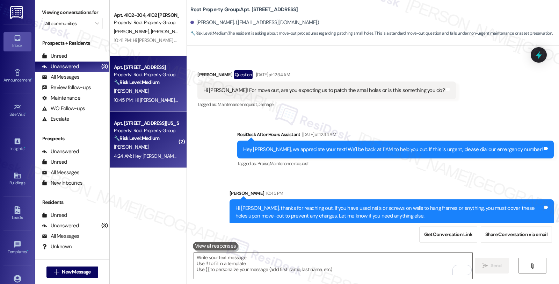
click at [155, 152] on div "4:24 AM: Hey Matthew, we appreciate your text! We'll be back at 11AM to help yo…" at bounding box center [146, 156] width 66 height 9
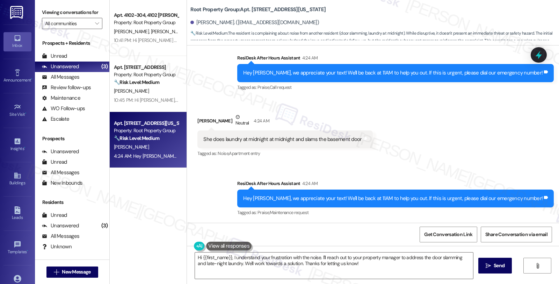
scroll to position [219, 0]
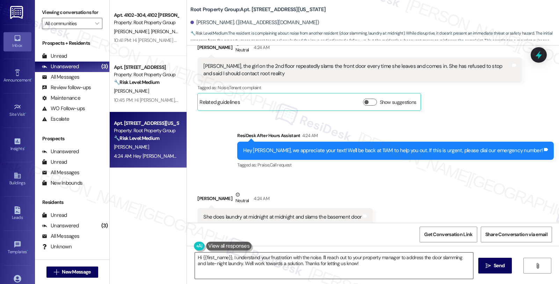
click at [229, 257] on textarea "Hi {{first_name}}, I understand your frustration with the noise. I'll reach out…" at bounding box center [334, 265] width 278 height 26
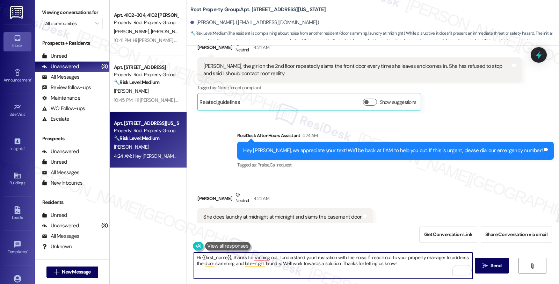
type textarea "Hi {{first_name}}, thanks for reaching out. I understand your frustration with …"
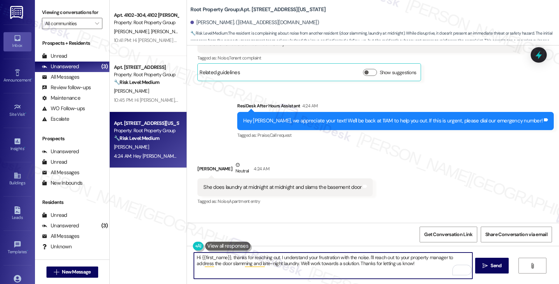
scroll to position [257, 0]
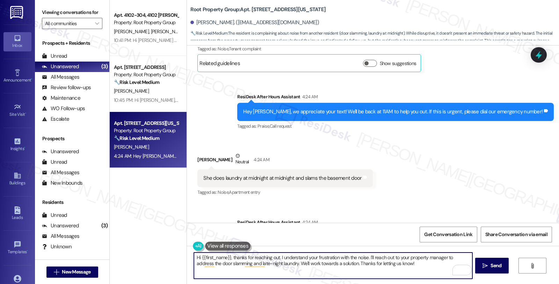
click at [365, 257] on textarea "Hi {{first_name}}, thanks for reaching out. I understand your frustration with …" at bounding box center [333, 265] width 278 height 26
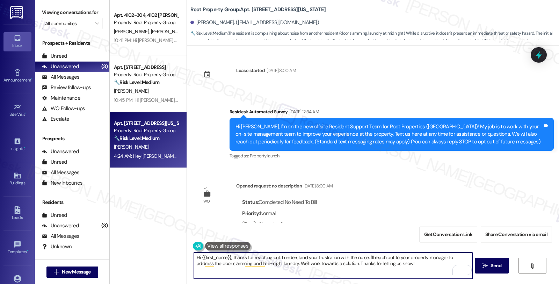
scroll to position [257, 0]
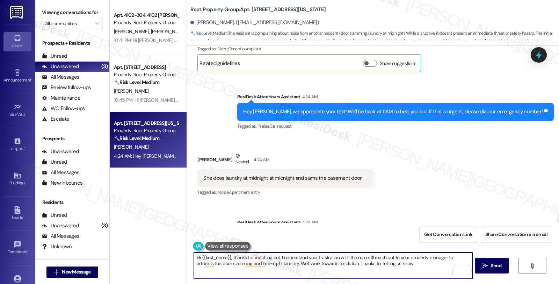
click at [403, 266] on textarea "Hi {{first_name}}, thanks for reaching out. I understand your frustration with …" at bounding box center [333, 265] width 278 height 26
click at [365, 256] on textarea "Hi {{first_name}}, thanks for reaching out. I understand your frustration with …" at bounding box center [333, 265] width 278 height 26
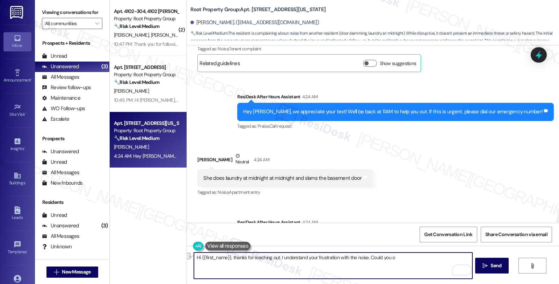
click at [399, 165] on div "Received via SMS [PERSON_NAME] Neutral 4:24 AM She does laundry at midnight at …" at bounding box center [373, 169] width 372 height 66
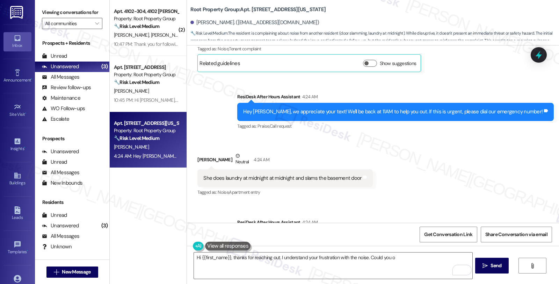
scroll to position [296, 0]
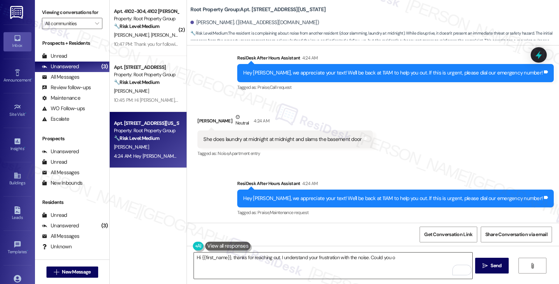
click at [365, 257] on textarea "Hi {{first_name}}, thanks for reaching out. I understand your frustration with …" at bounding box center [333, 265] width 278 height 26
click at [446, 133] on div "Received via SMS [PERSON_NAME] Neutral 4:24 AM She does laundry at midnight at …" at bounding box center [373, 130] width 372 height 66
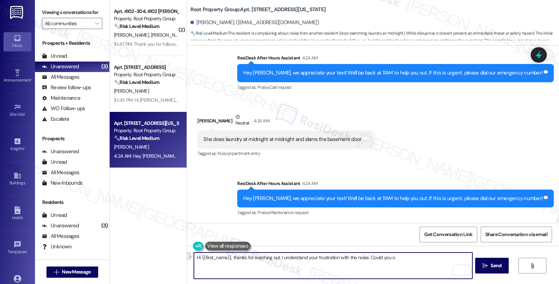
drag, startPoint x: 365, startPoint y: 259, endPoint x: 409, endPoint y: 259, distance: 44.0
click at [409, 259] on textarea "Hi {{first_name}}, thanks for reaching out. I understand your frustration with …" at bounding box center [333, 265] width 278 height 26
click at [395, 259] on textarea "Hi {{first_name}}, thanks for reaching out. I understand your frustration with …" at bounding box center [333, 265] width 278 height 26
click at [394, 259] on textarea "Hi {{first_name}}, thanks for reaching out. I understand your frustration with …" at bounding box center [333, 265] width 278 height 26
click at [367, 257] on textarea "Hi {{first_name}}, thanks for reaching out. I understand your frustration with …" at bounding box center [333, 265] width 278 height 26
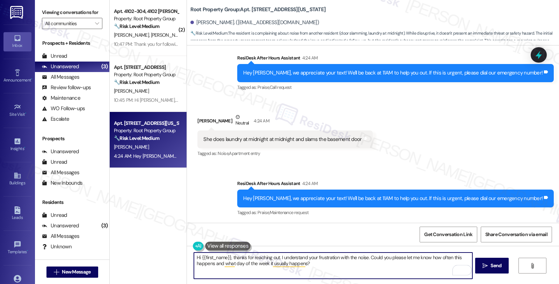
click at [366, 258] on textarea "Hi {{first_name}}, thanks for reaching out. I understand your frustration with …" at bounding box center [333, 265] width 278 height 26
type textarea "Hi {{first_name}}, thanks for reaching out. I understand your frustration with …"
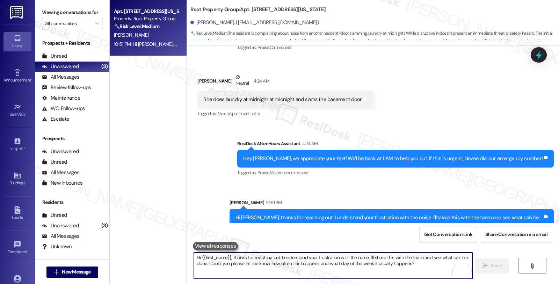
scroll to position [353, 0]
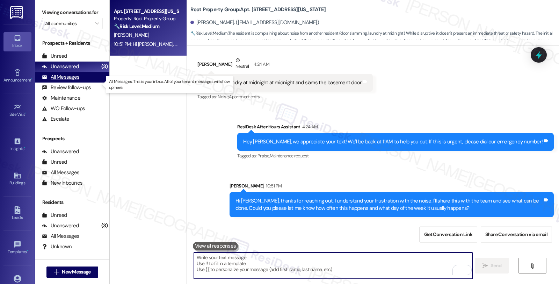
click at [71, 81] on div "All Messages" at bounding box center [60, 76] width 37 height 7
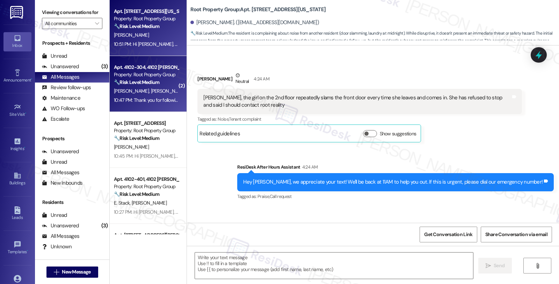
type textarea "Fetching suggested responses. Please feel free to read through the conversation…"
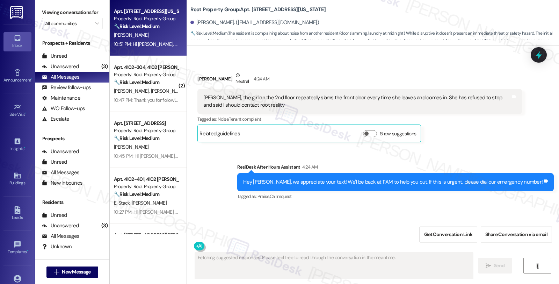
scroll to position [238, 0]
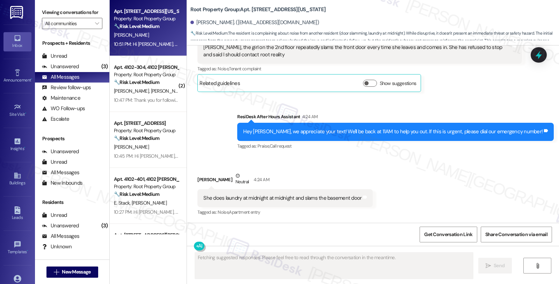
click at [151, 93] on div "[PERSON_NAME] [PERSON_NAME]" at bounding box center [146, 91] width 66 height 9
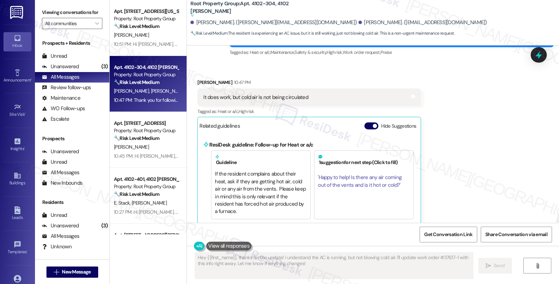
scroll to position [219, 0]
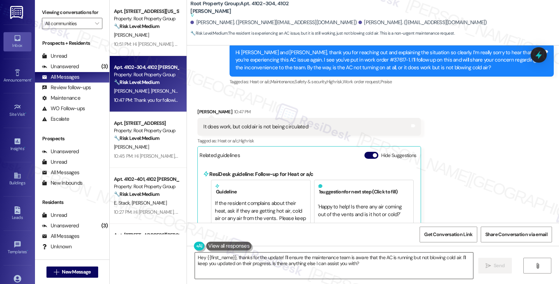
click at [195, 256] on textarea "Hey {{first_name}}, thanks for the update! I'll ensure the maintenance team is …" at bounding box center [334, 265] width 278 height 26
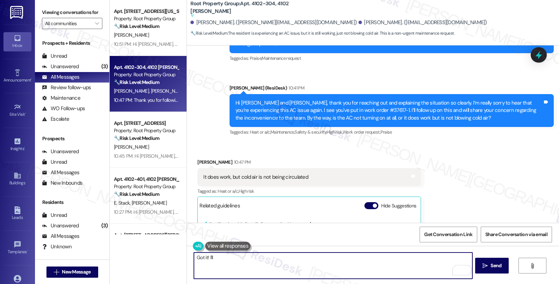
scroll to position [103, 0]
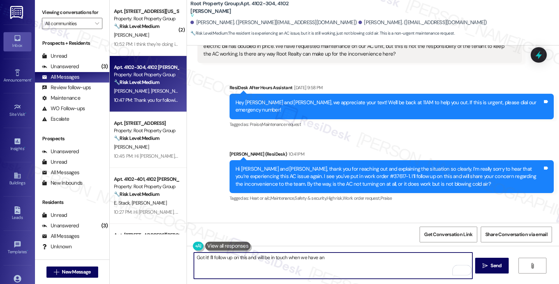
click at [328, 259] on textarea "Got it! I'll follow up on this and will be in touch when we have an" at bounding box center [333, 265] width 278 height 26
type textarea "Got it! I'll follow up on this and will be in touch when we have an update. Let…"
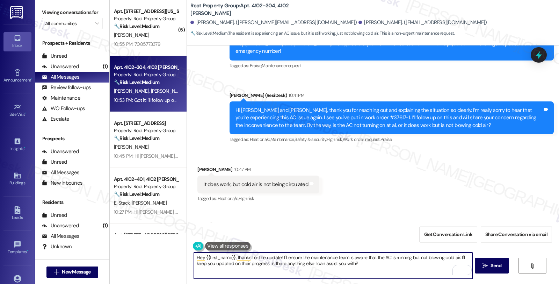
scroll to position [160, 0]
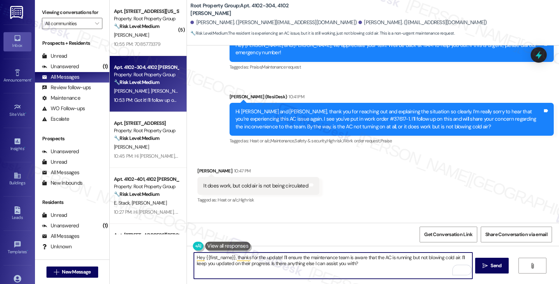
type textarea "Hey {{first_name}}, thanks for the update! I'll ensure the maintenance team is …"
click at [539, 55] on icon at bounding box center [539, 55] width 8 height 11
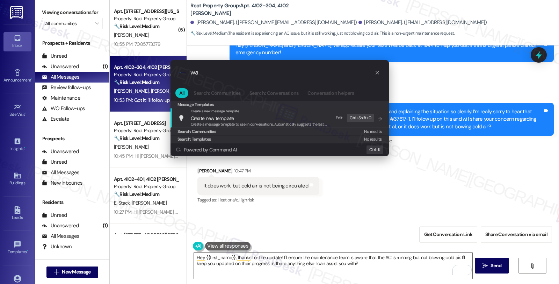
type input "w"
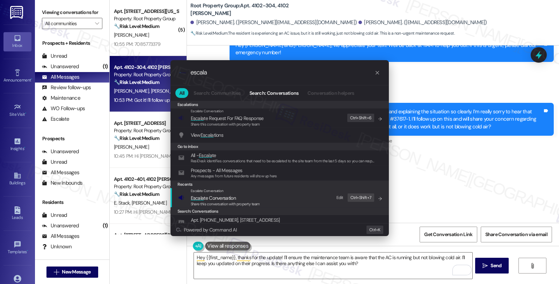
type input "escala"
click at [220, 203] on span "Share this conversation with property team" at bounding box center [225, 203] width 69 height 5
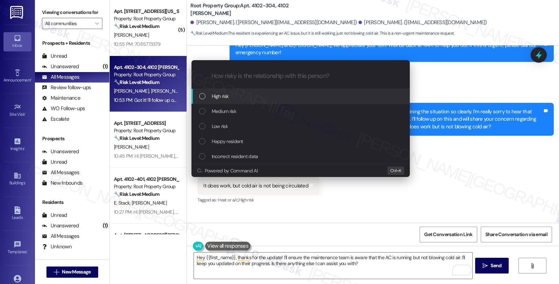
click at [227, 97] on span "High risk" at bounding box center [220, 96] width 17 height 8
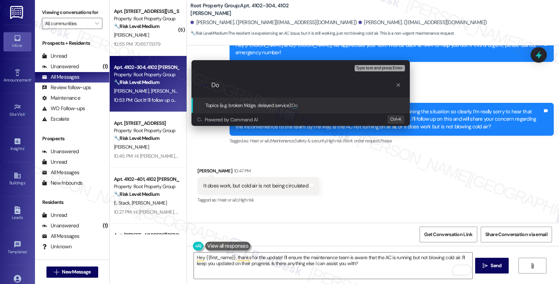
type input "D"
type input "Follow up"
